Goal: Use online tool/utility: Utilize a website feature to perform a specific function

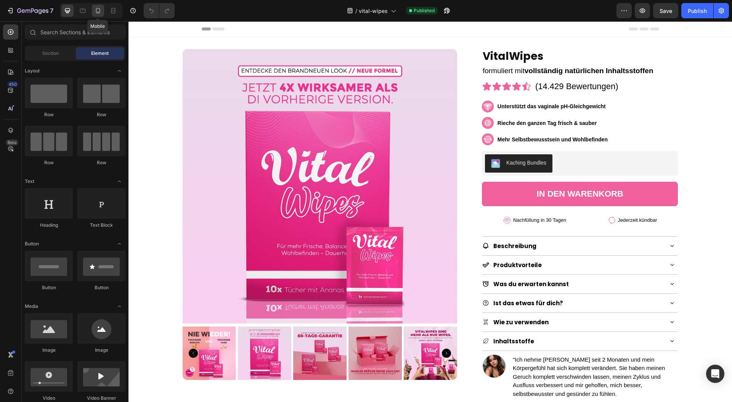
drag, startPoint x: 95, startPoint y: 13, endPoint x: 104, endPoint y: 66, distance: 53.2
click at [95, 13] on icon at bounding box center [98, 11] width 8 height 8
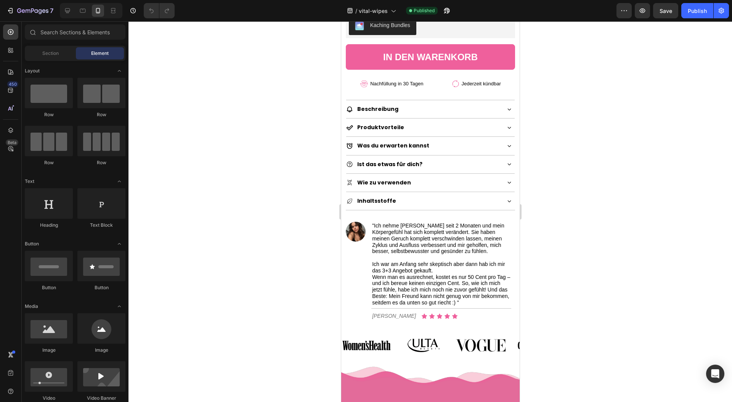
scroll to position [443, 0]
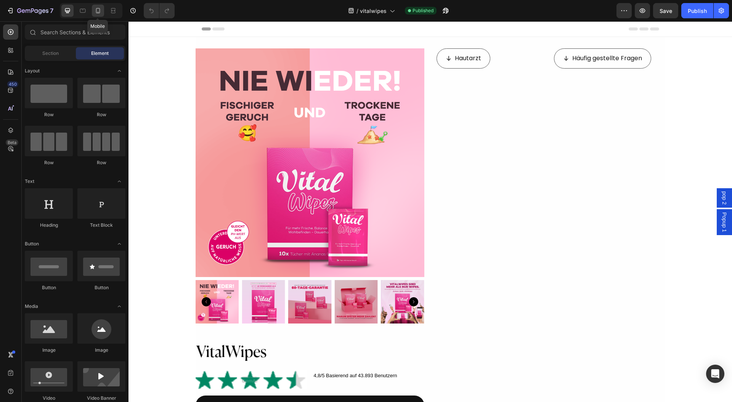
click at [96, 7] on icon at bounding box center [98, 11] width 8 height 8
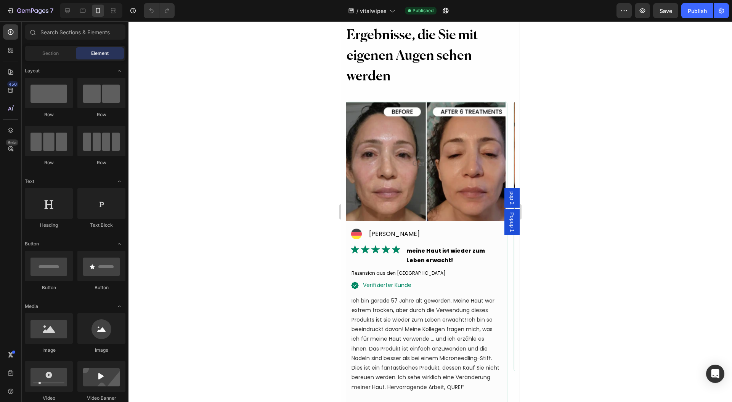
scroll to position [3176, 0]
